Goal: Task Accomplishment & Management: Use online tool/utility

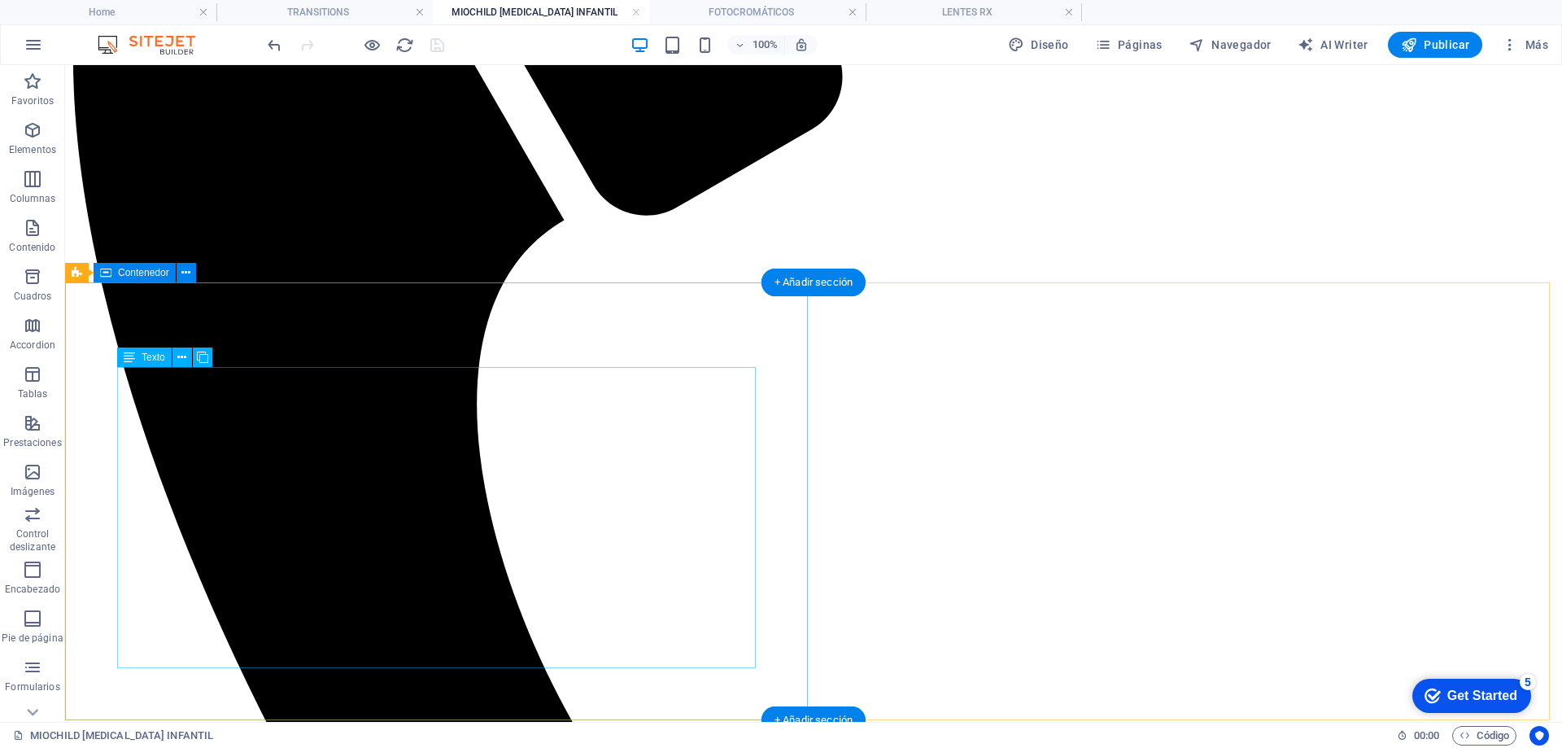
scroll to position [828, 0]
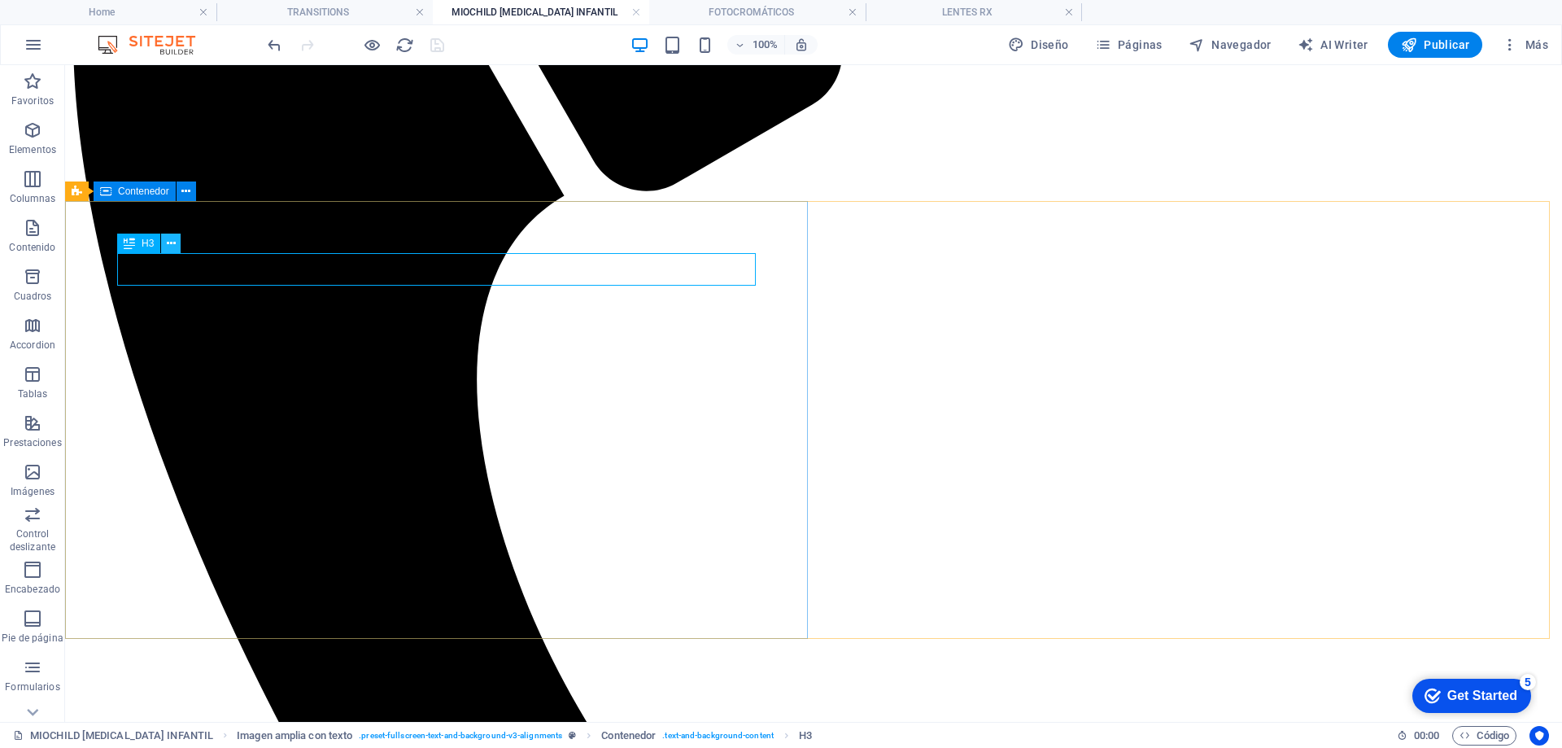
click at [169, 247] on icon at bounding box center [171, 243] width 9 height 17
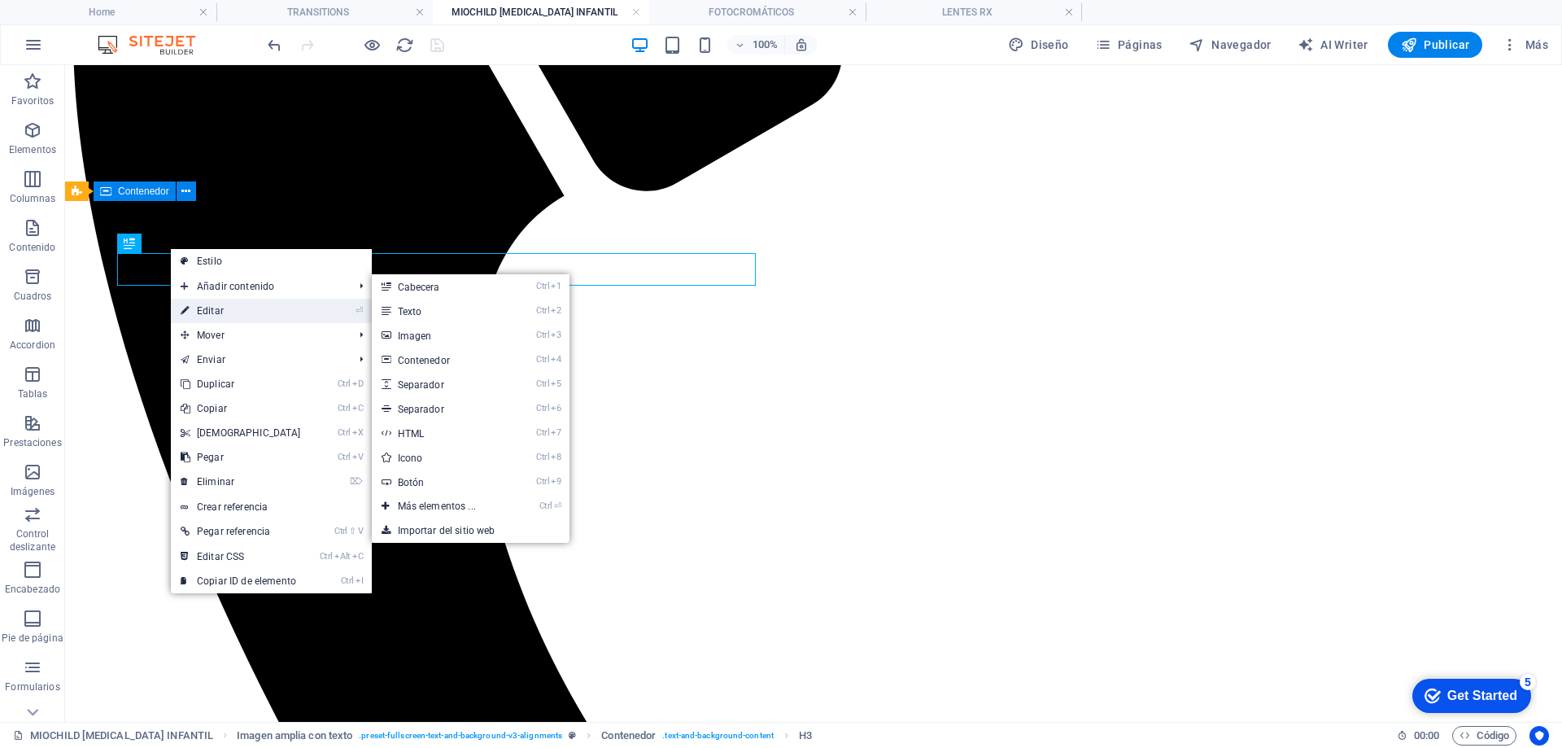
click at [224, 319] on link "⏎ Editar" at bounding box center [241, 311] width 140 height 24
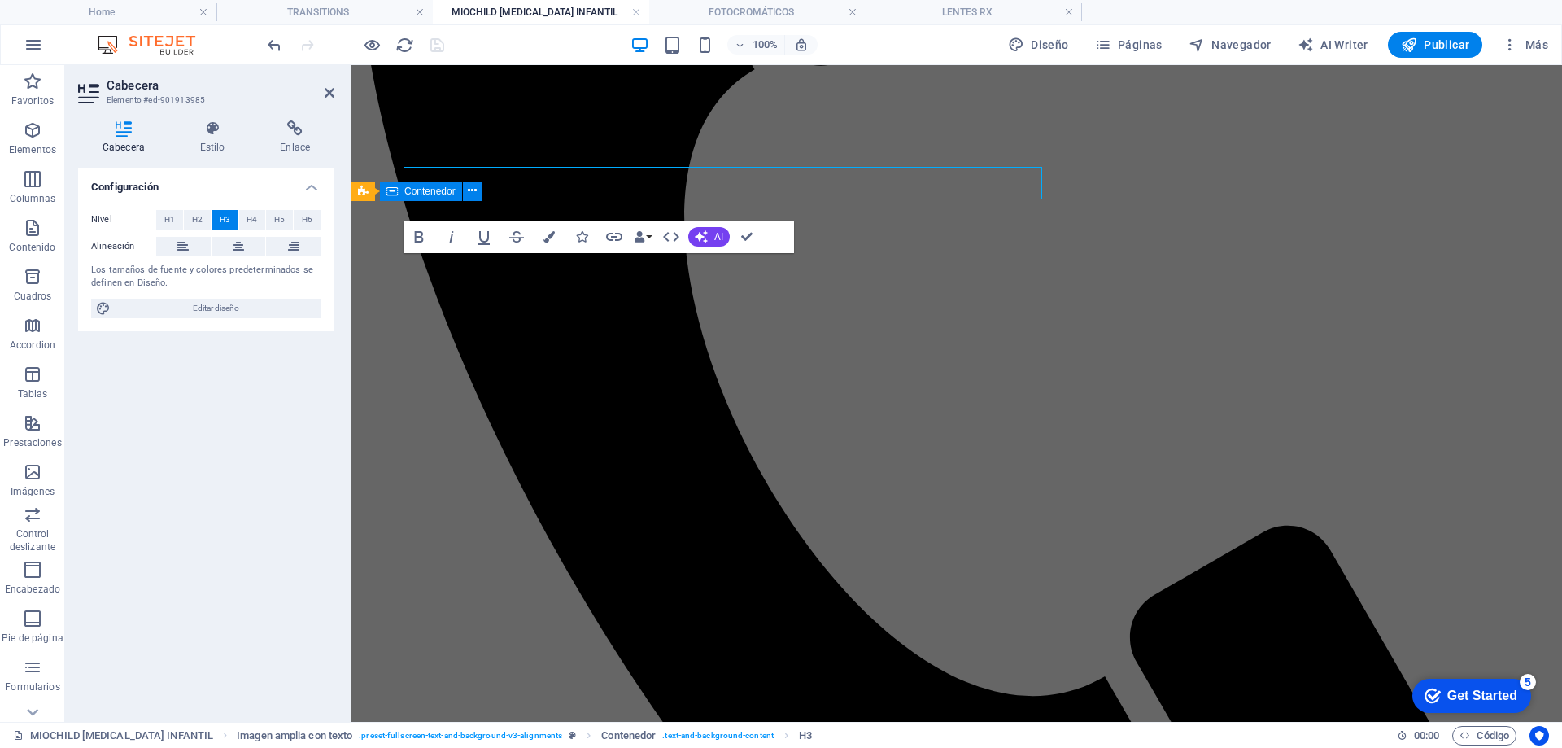
scroll to position [914, 0]
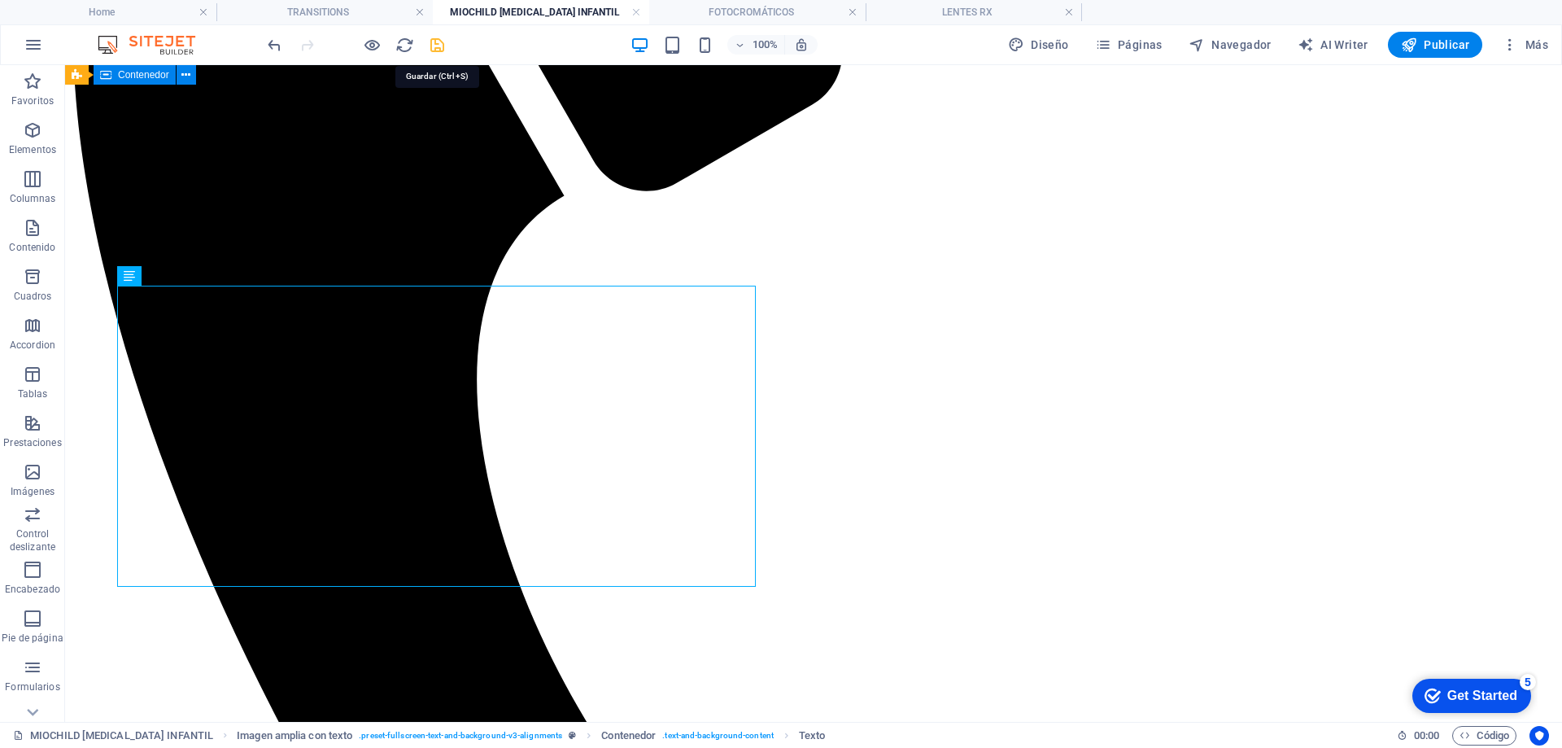
click at [436, 46] on icon "save" at bounding box center [437, 45] width 19 height 19
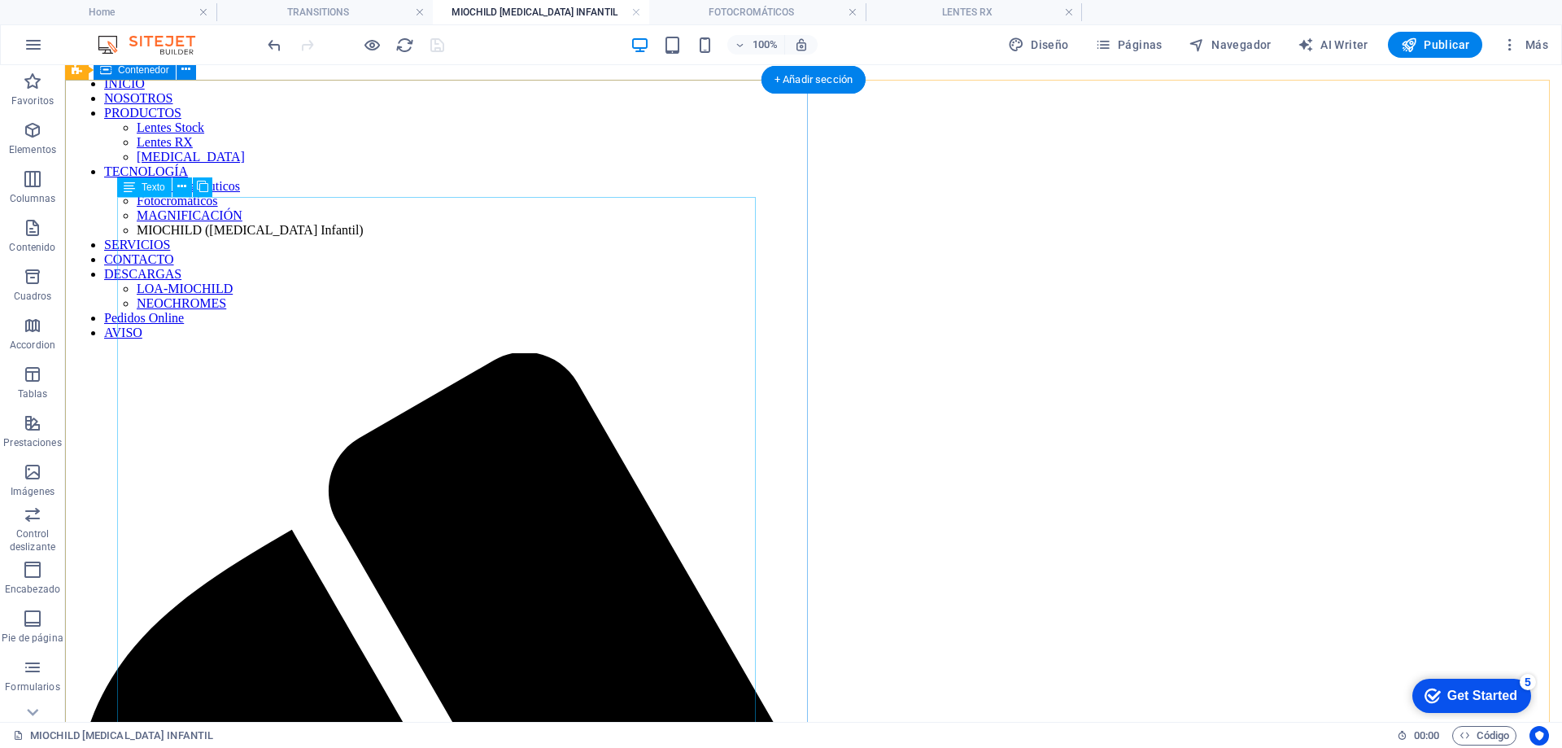
scroll to position [0, 0]
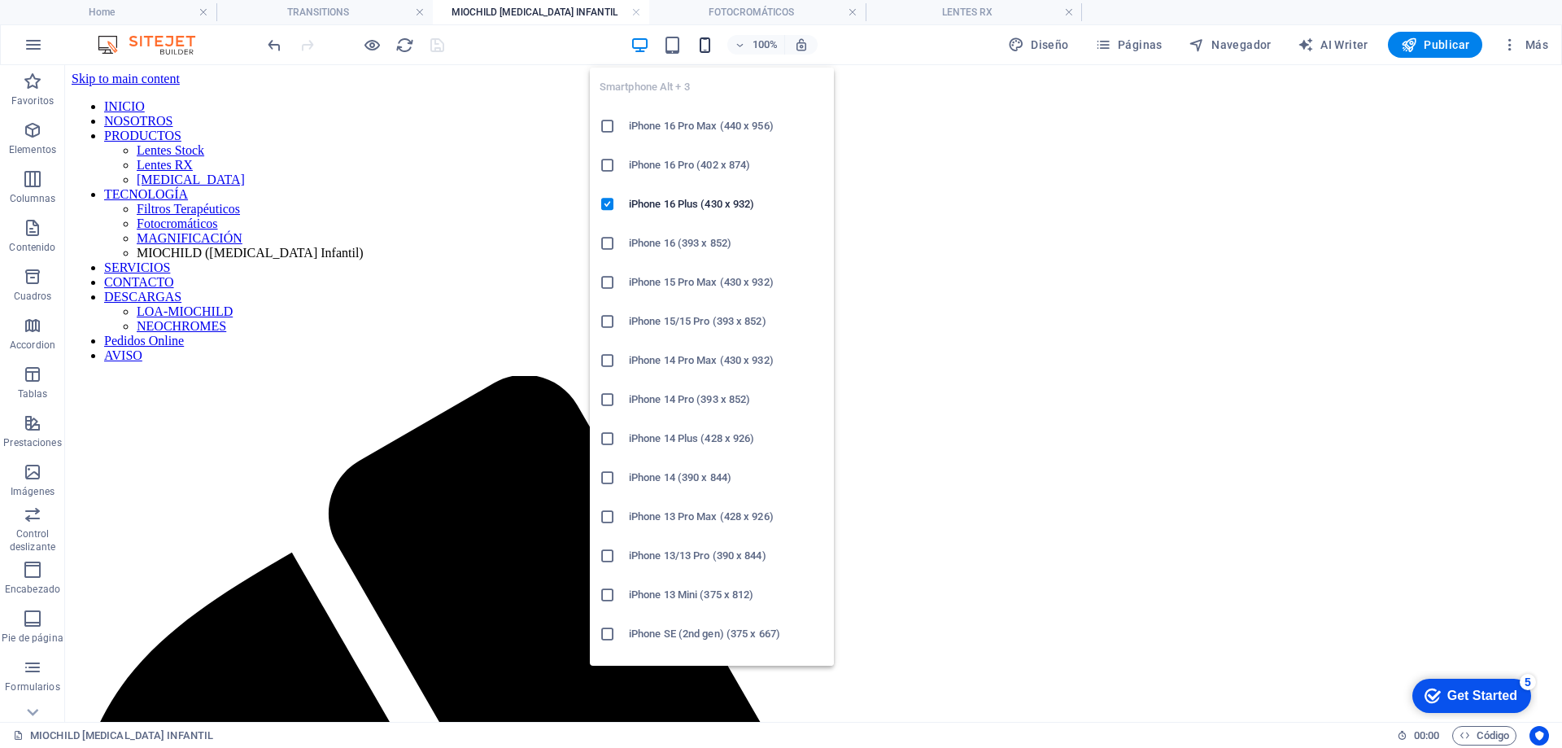
click at [709, 50] on icon "button" at bounding box center [705, 45] width 19 height 19
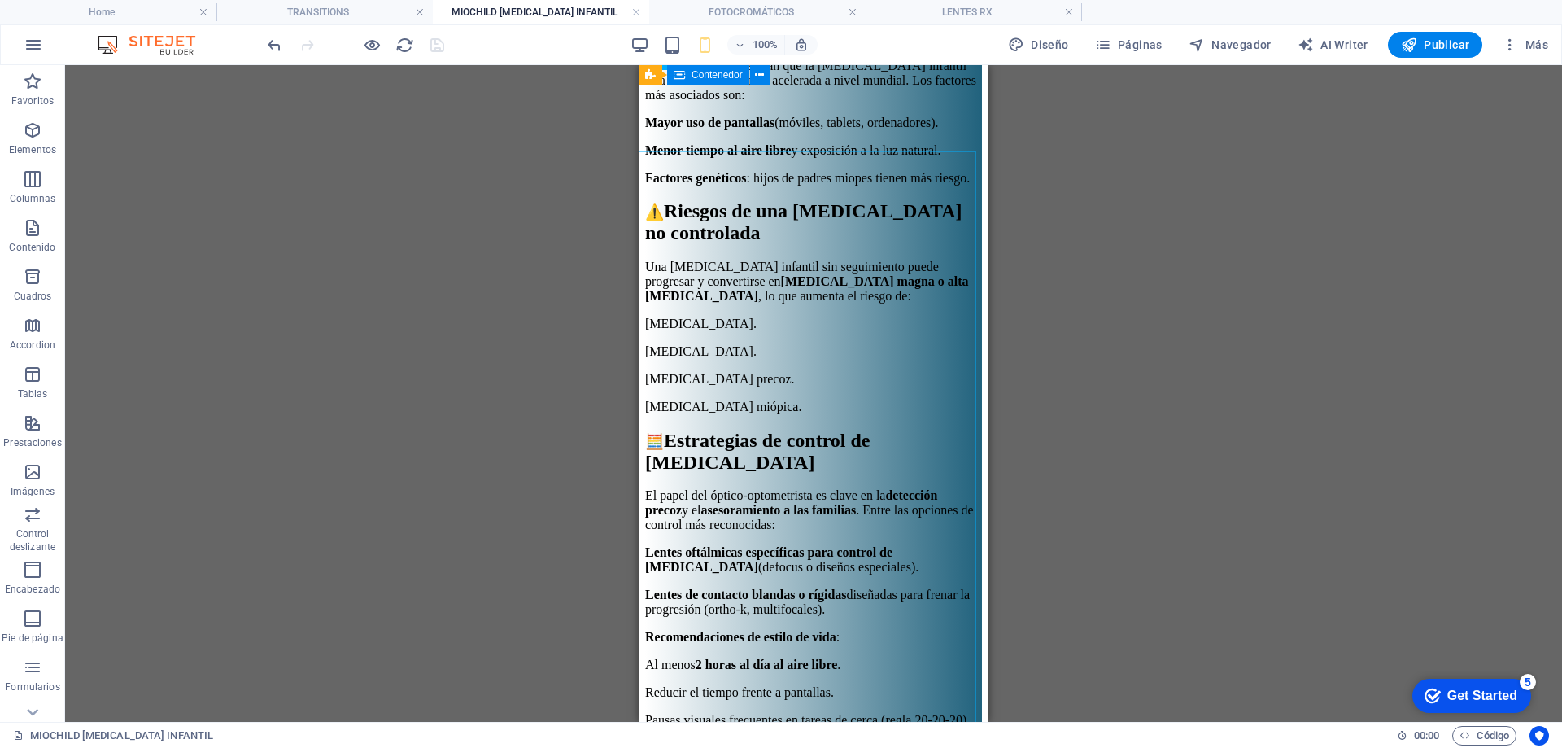
scroll to position [976, 0]
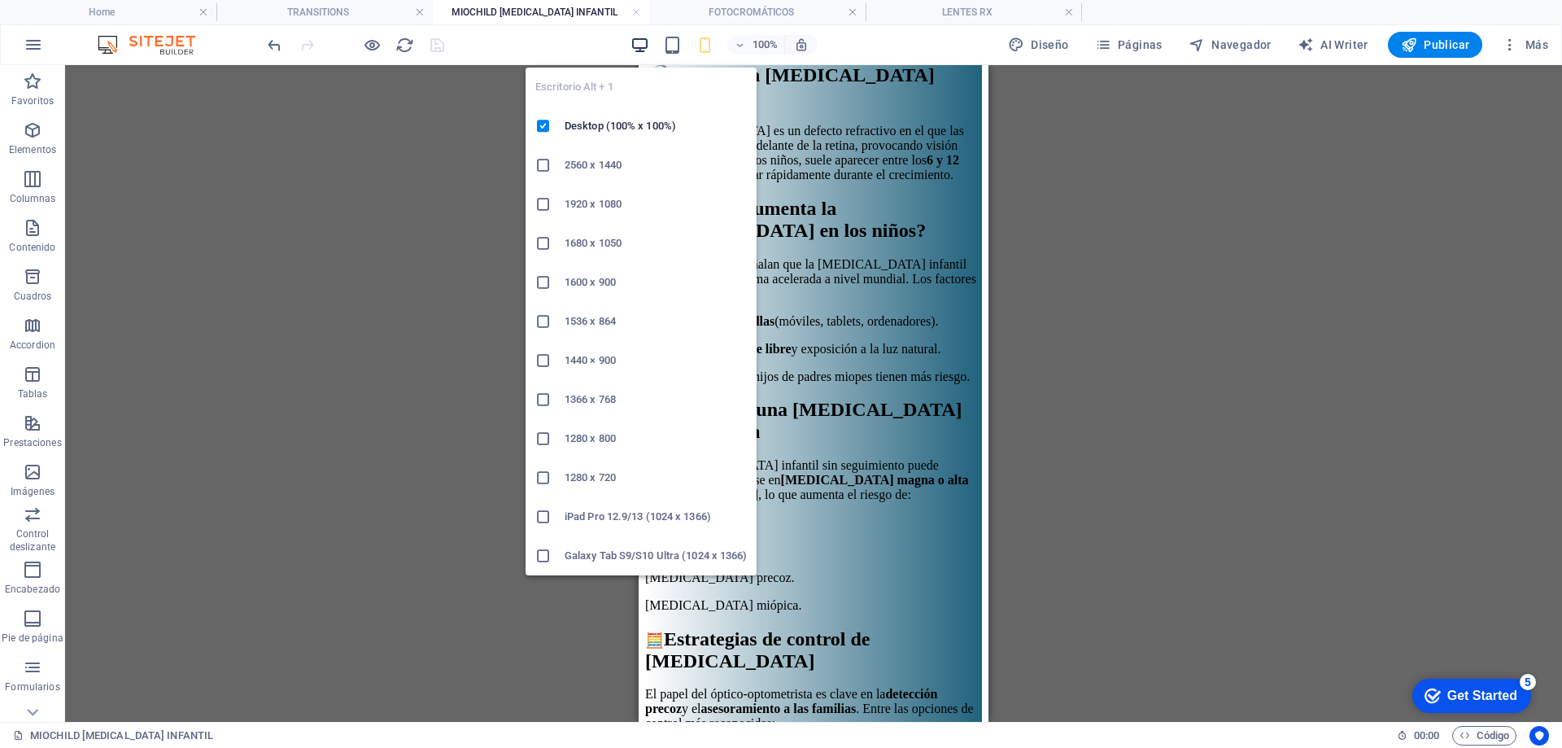
click at [648, 45] on icon "button" at bounding box center [640, 45] width 19 height 19
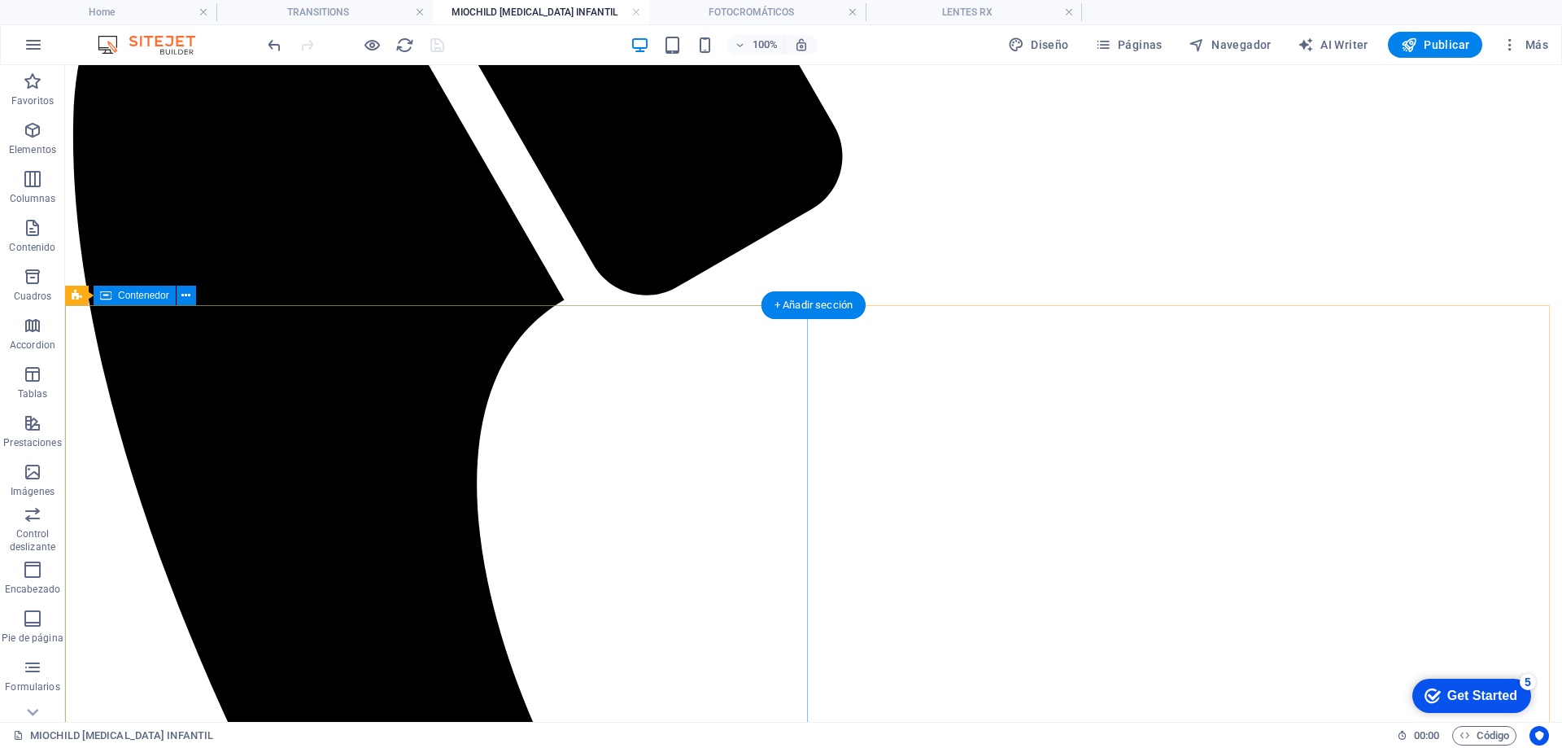
scroll to position [155, 0]
